Goal: Transaction & Acquisition: Register for event/course

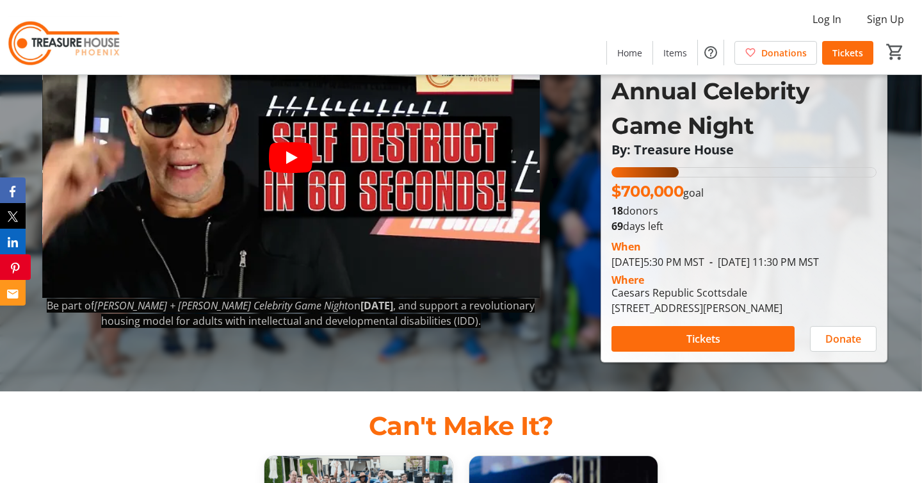
scroll to position [92, 0]
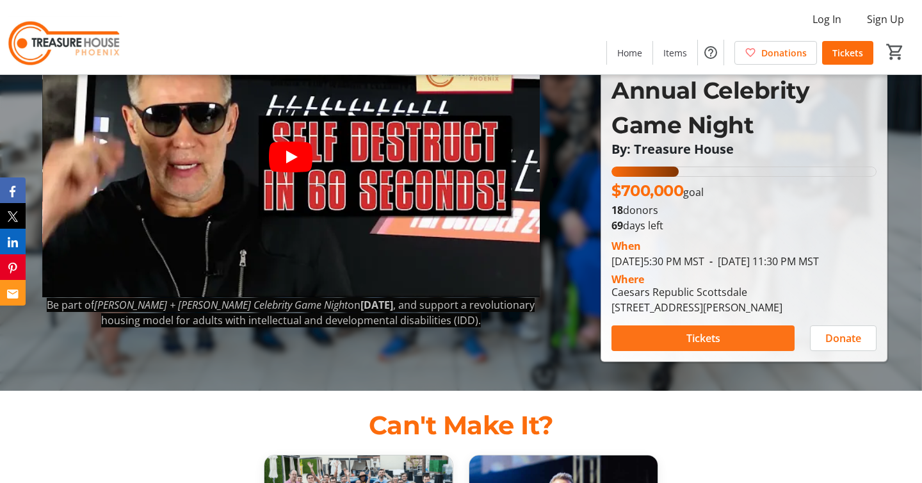
click at [726, 328] on span at bounding box center [703, 338] width 183 height 31
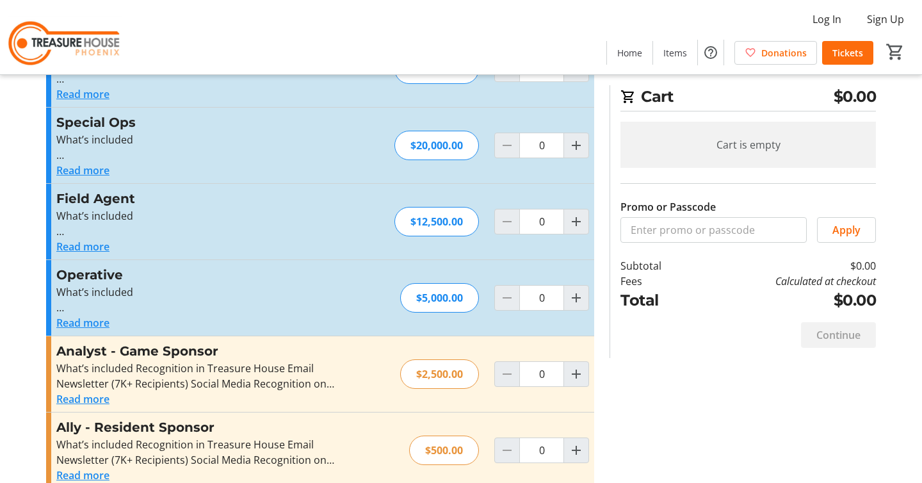
scroll to position [233, 0]
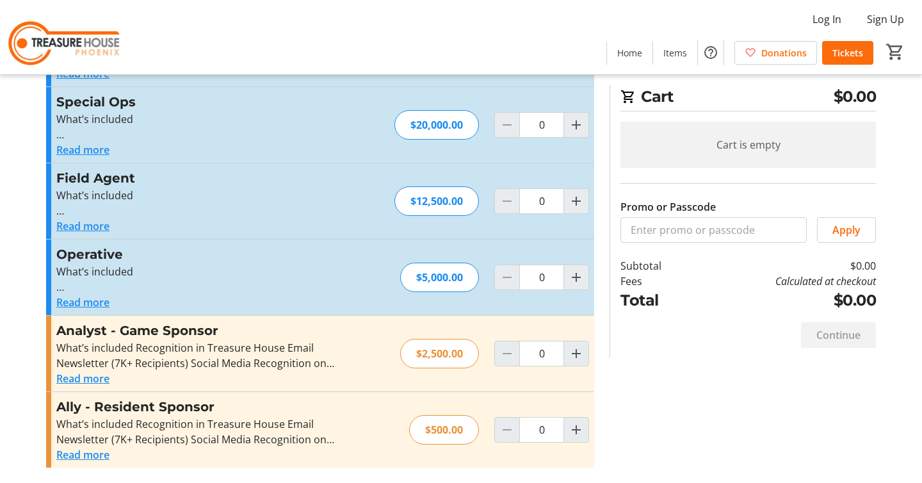
click at [87, 378] on button "Read more" at bounding box center [82, 378] width 53 height 15
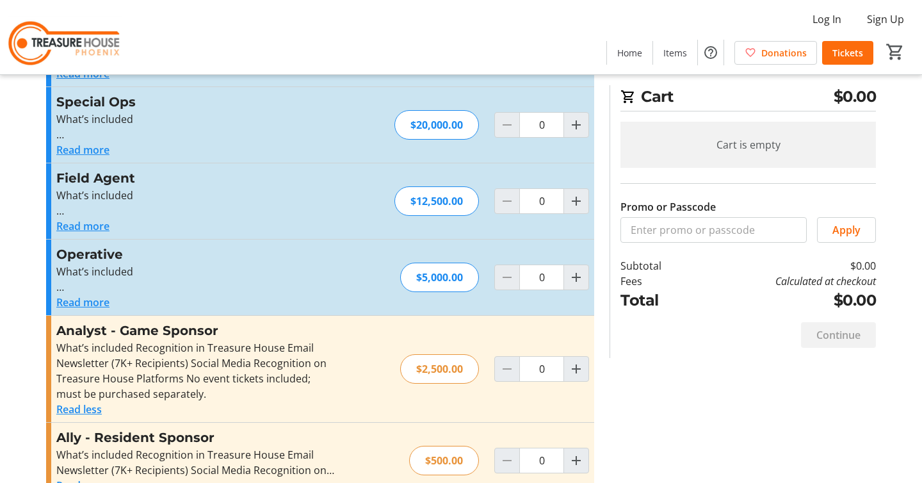
click at [85, 300] on button "Read more" at bounding box center [82, 302] width 53 height 15
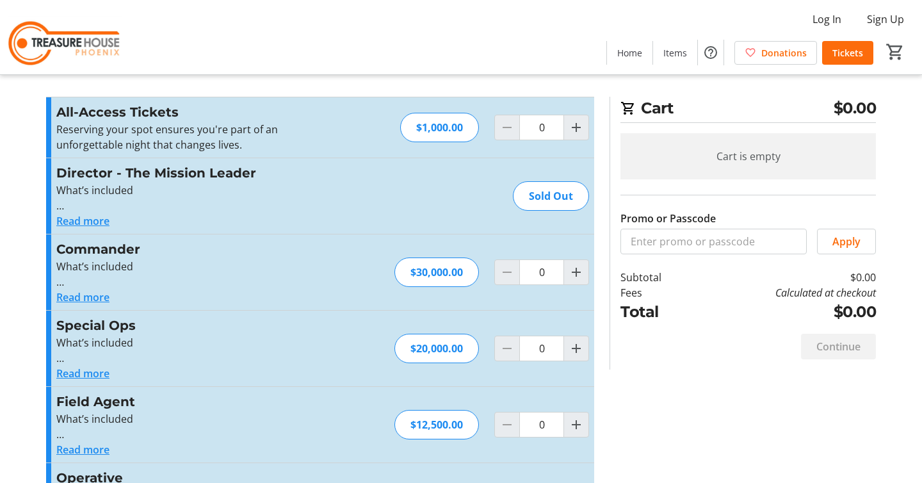
scroll to position [0, 0]
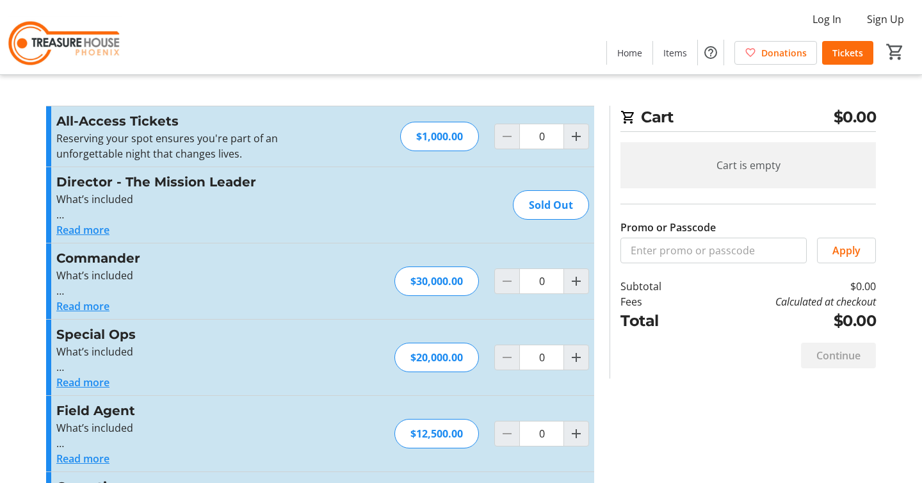
click at [81, 231] on button "Read more" at bounding box center [82, 229] width 53 height 15
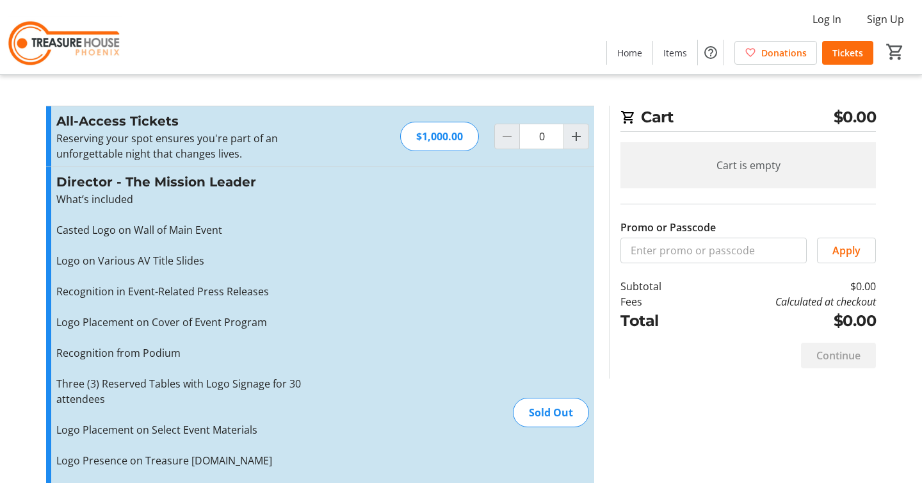
drag, startPoint x: 138, startPoint y: 137, endPoint x: 167, endPoint y: 136, distance: 28.9
click at [137, 137] on p "Reserving your spot ensures you're part of an unforgettable night that changes …" at bounding box center [196, 146] width 280 height 31
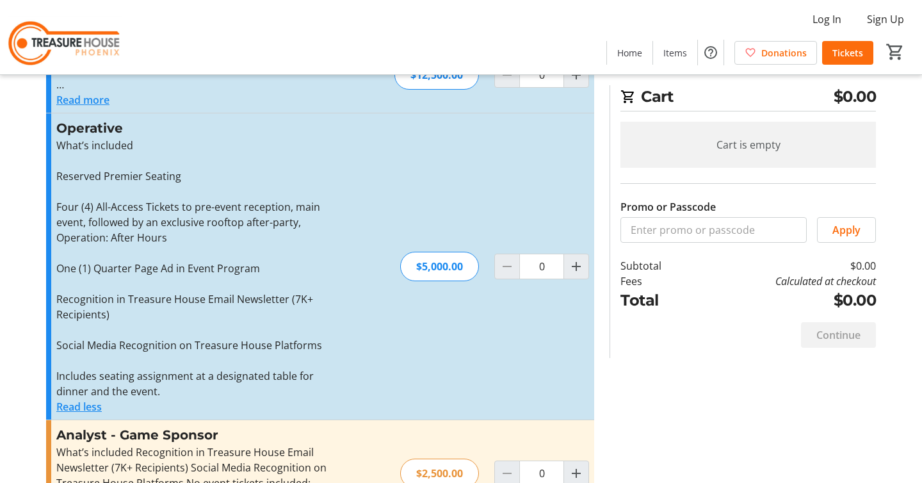
scroll to position [774, 0]
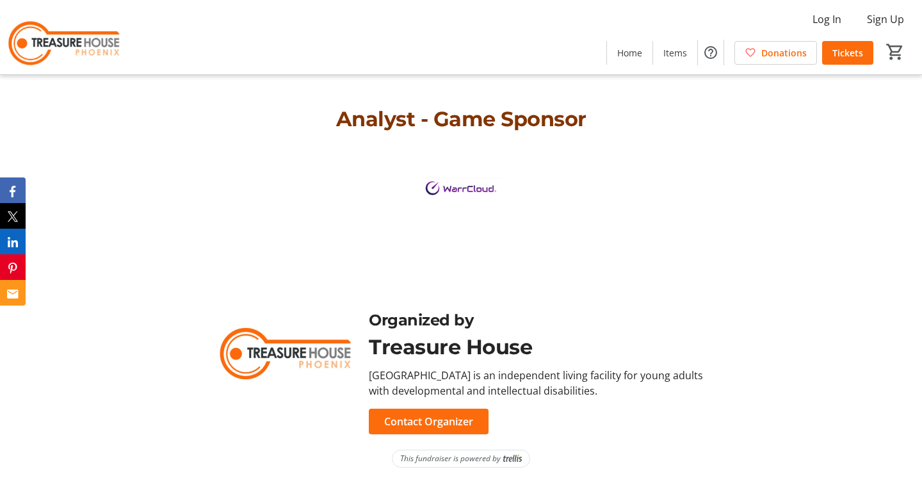
scroll to position [2968, 0]
click at [99, 44] on img at bounding box center [65, 37] width 114 height 64
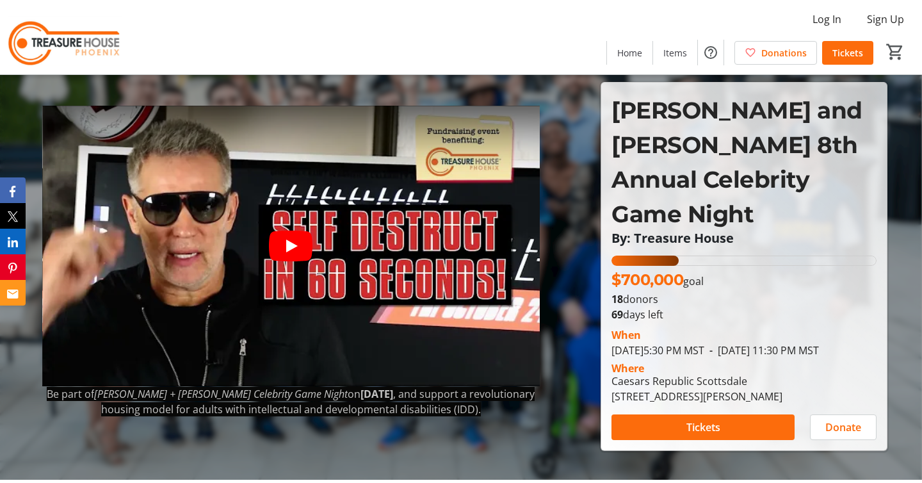
scroll to position [0, 0]
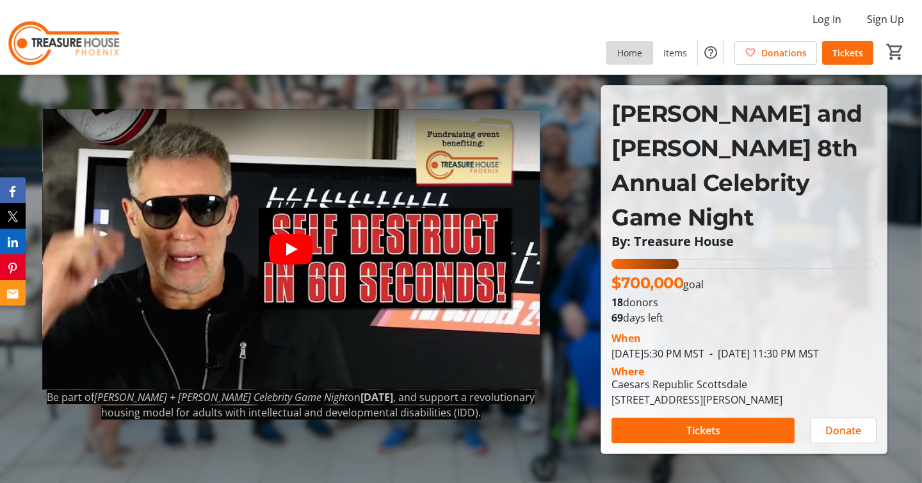
click at [621, 51] on span "Home" at bounding box center [630, 52] width 25 height 13
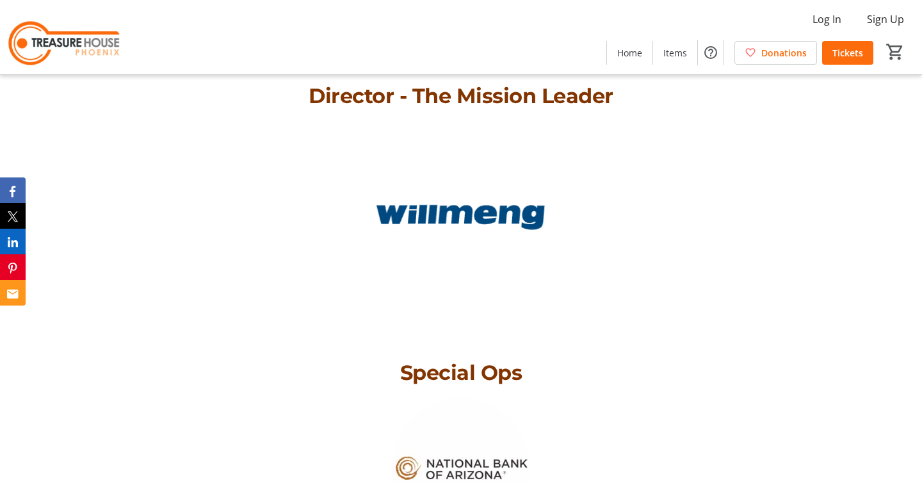
scroll to position [2077, 0]
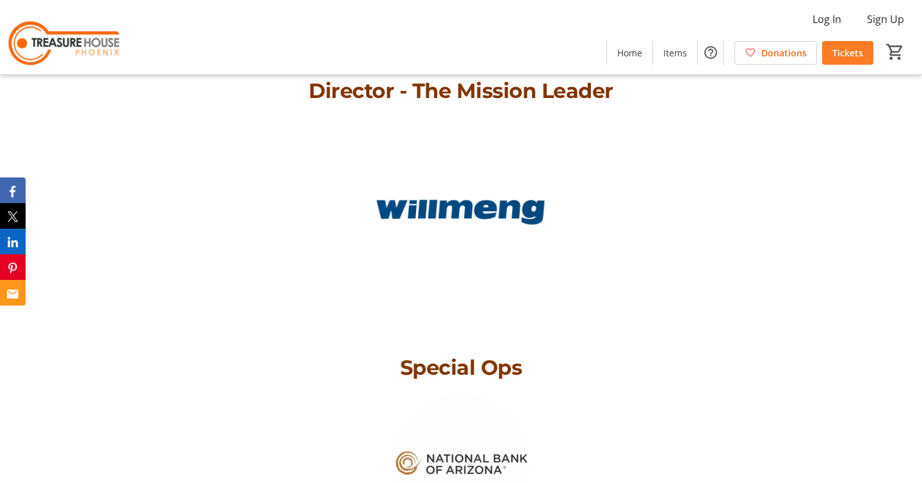
click at [851, 48] on span "Tickets" at bounding box center [848, 52] width 31 height 13
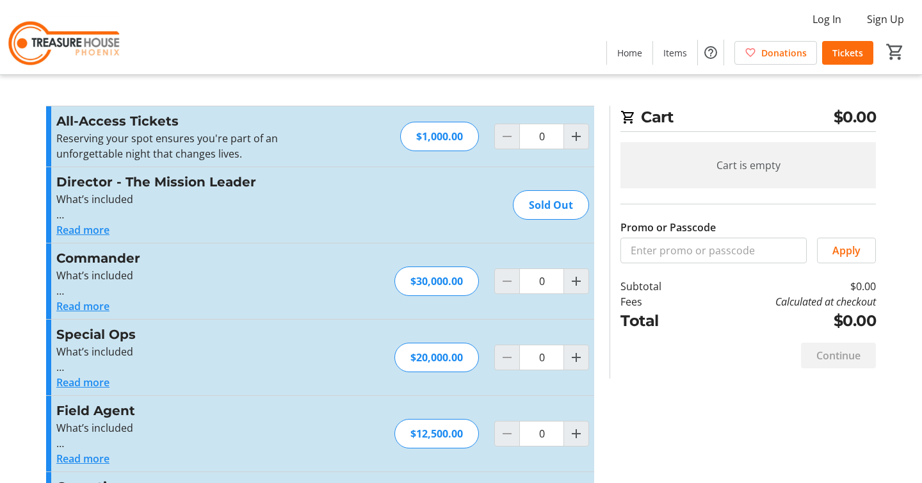
click at [97, 231] on button "Read more" at bounding box center [82, 229] width 53 height 15
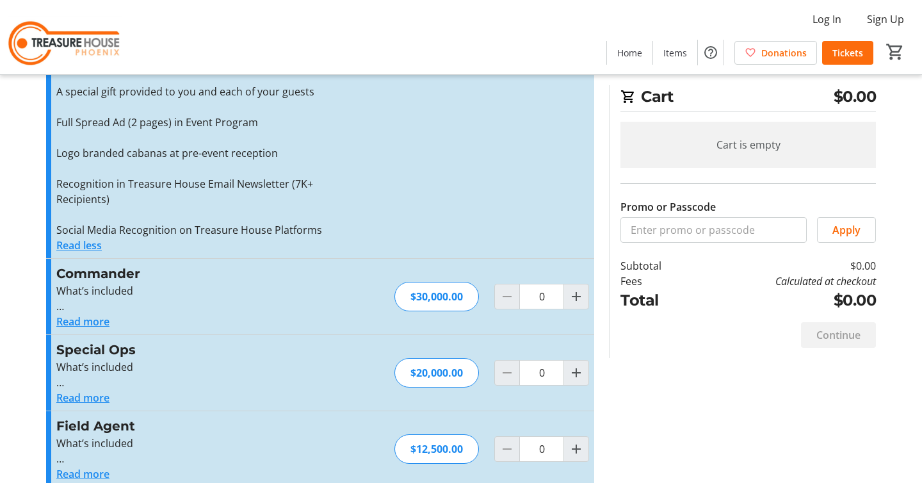
scroll to position [402, 0]
click at [98, 320] on button "Read more" at bounding box center [82, 319] width 53 height 15
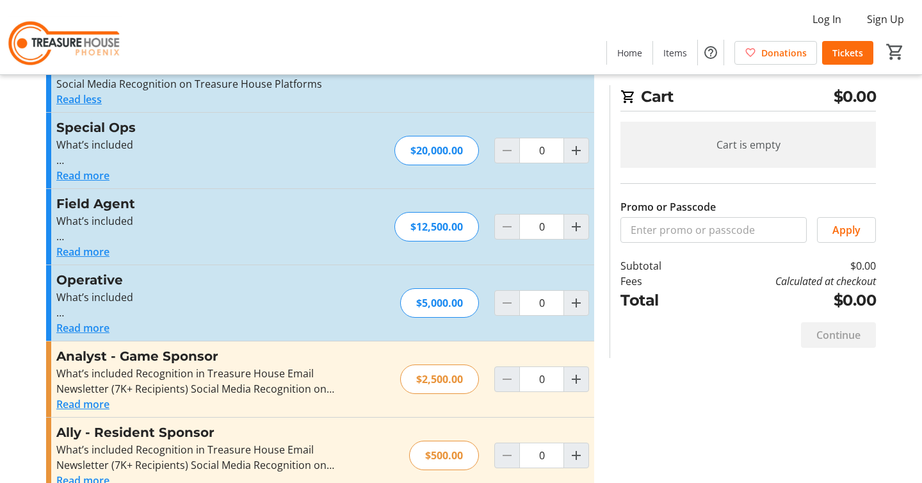
scroll to position [1063, 0]
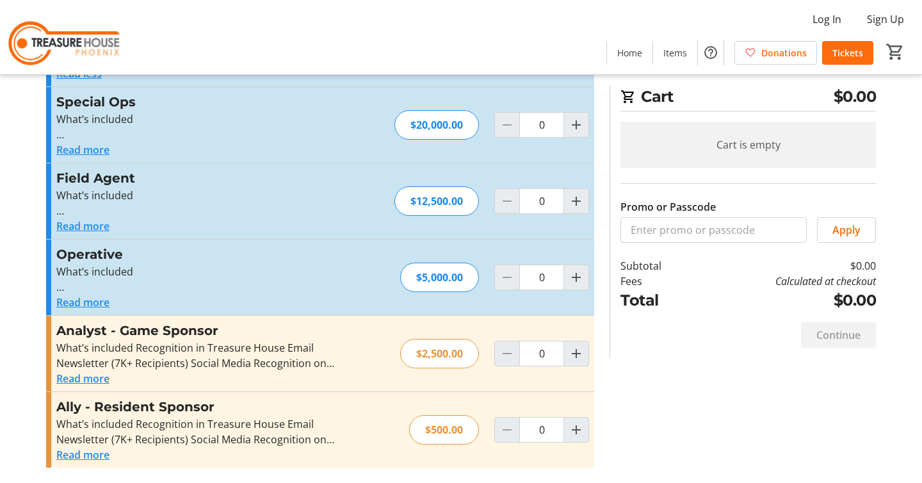
drag, startPoint x: 80, startPoint y: 225, endPoint x: 203, endPoint y: 244, distance: 124.4
click at [80, 225] on button "Read more" at bounding box center [82, 225] width 53 height 15
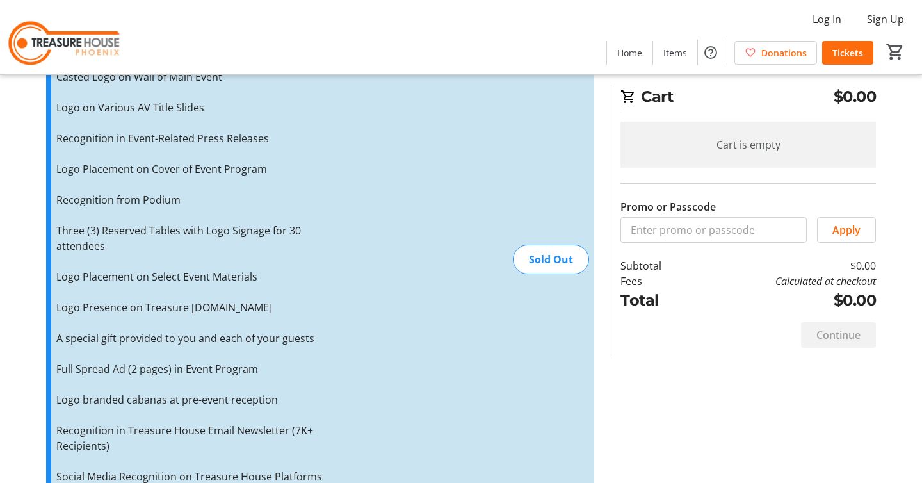
scroll to position [0, 0]
